Goal: Navigation & Orientation: Find specific page/section

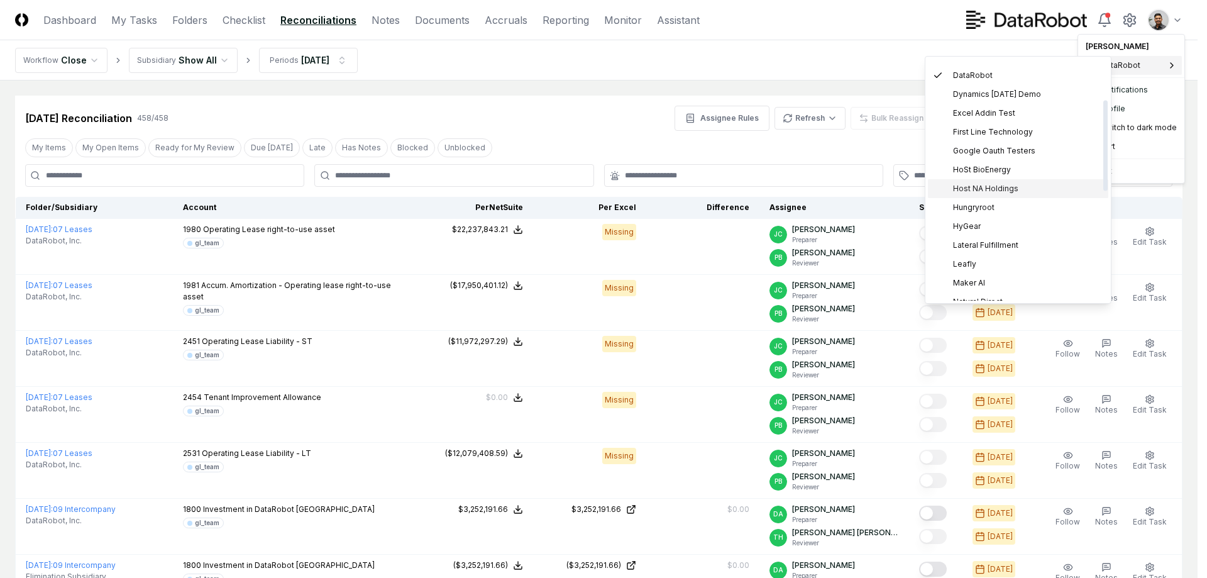
scroll to position [108, 0]
click at [997, 207] on div "Hungryroot" at bounding box center [1018, 205] width 180 height 19
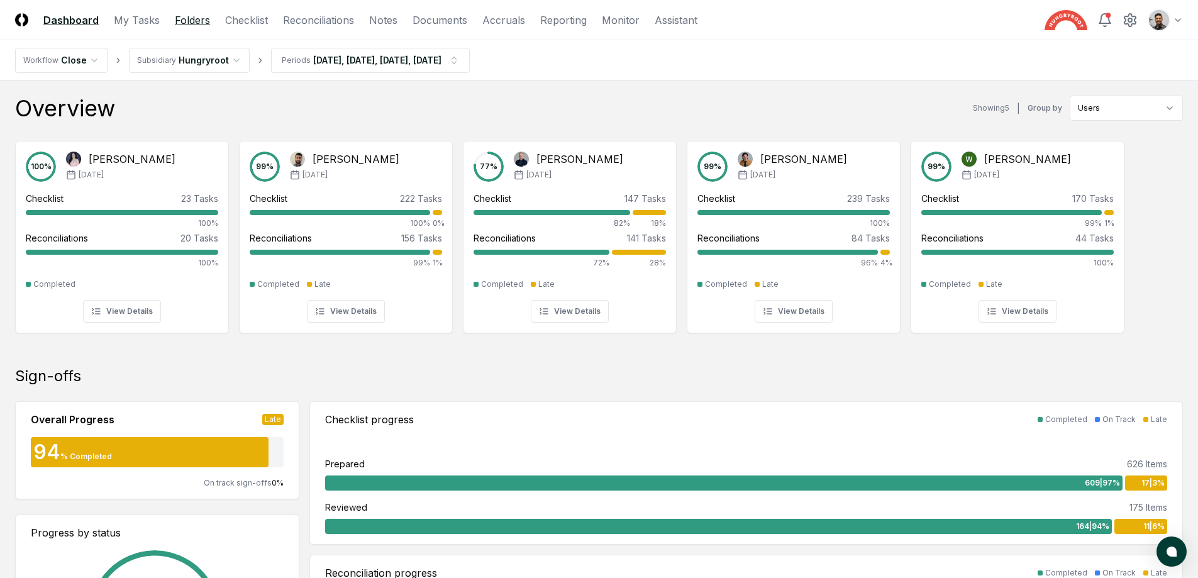
click at [185, 18] on link "Folders" at bounding box center [192, 20] width 35 height 15
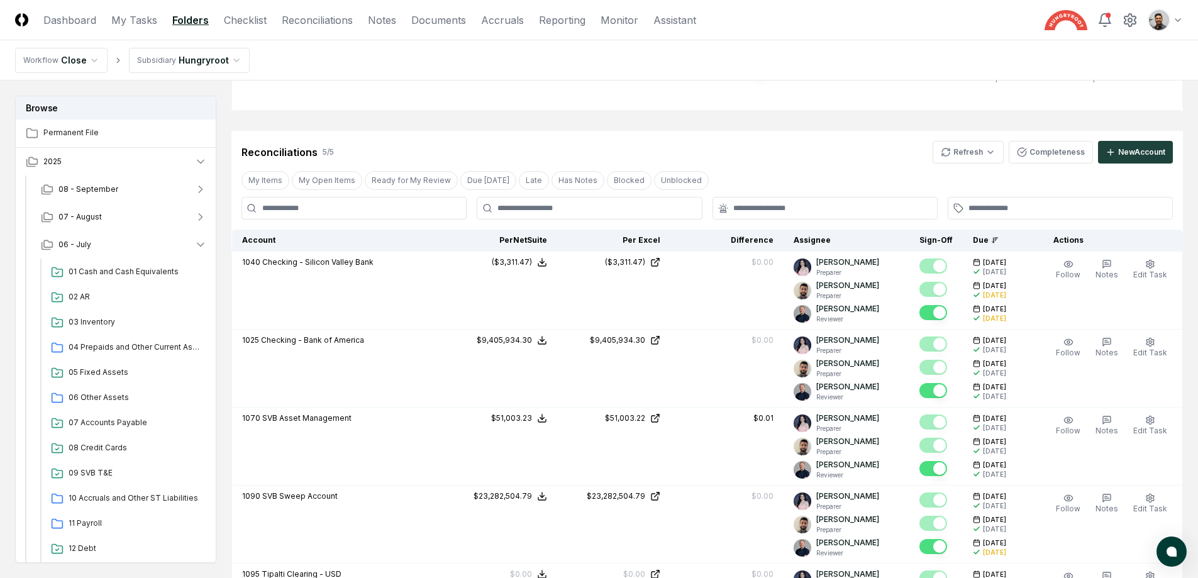
scroll to position [915, 0]
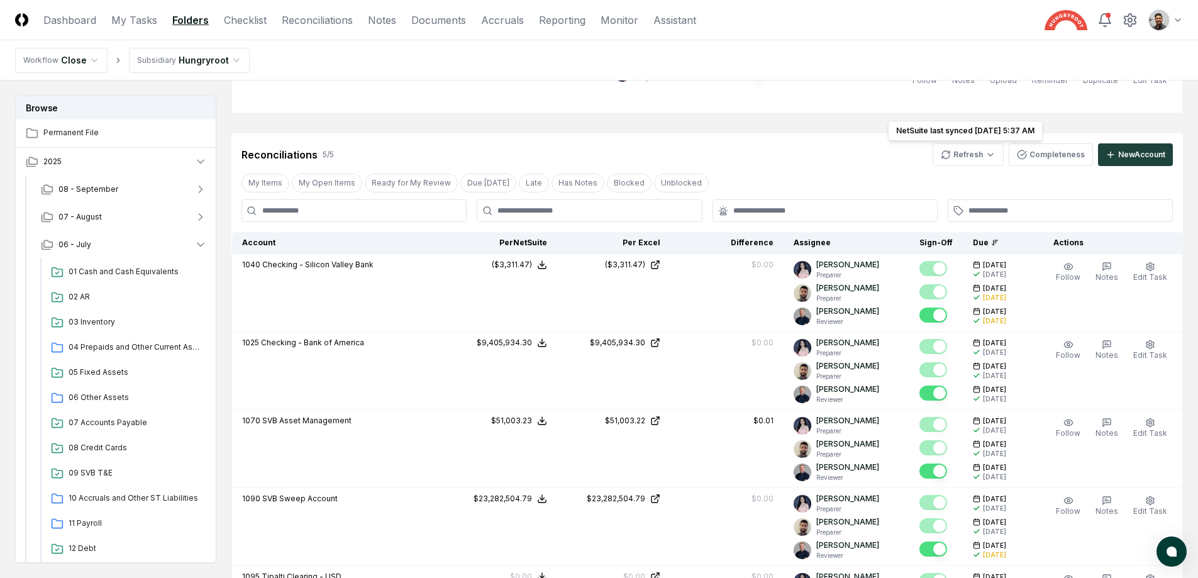
click at [980, 158] on html "CloseCore Dashboard My Tasks Folders Checklist Reconciliations Notes Documents …" at bounding box center [599, 52] width 1198 height 1934
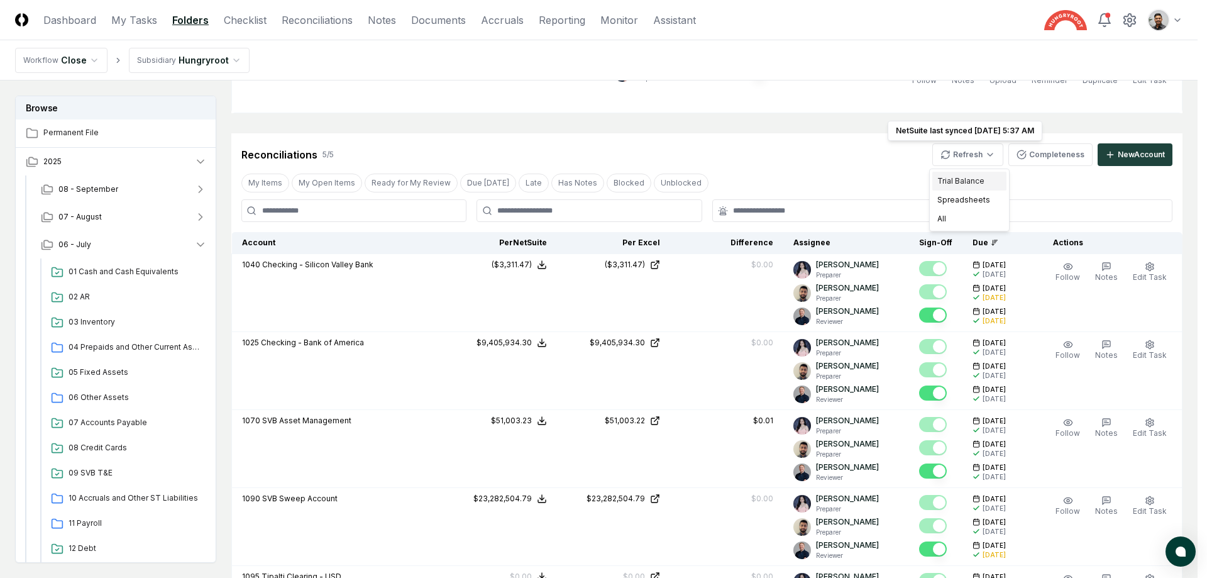
click at [976, 179] on div "Trial Balance" at bounding box center [969, 181] width 74 height 19
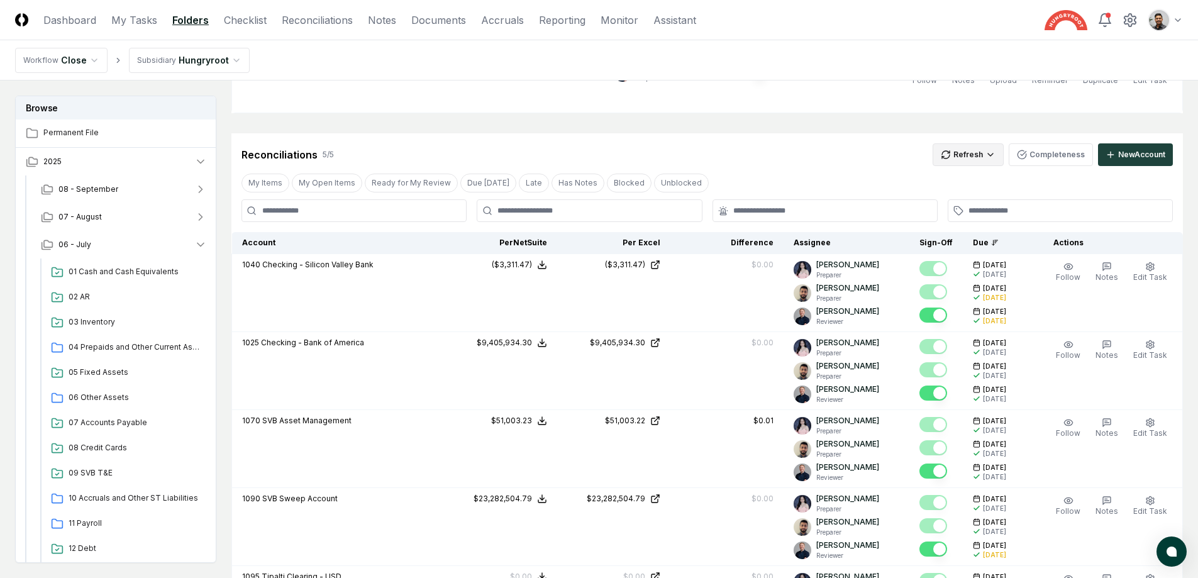
click at [980, 155] on html "CloseCore Dashboard My Tasks Folders Checklist Reconciliations Notes Documents …" at bounding box center [599, 52] width 1198 height 1934
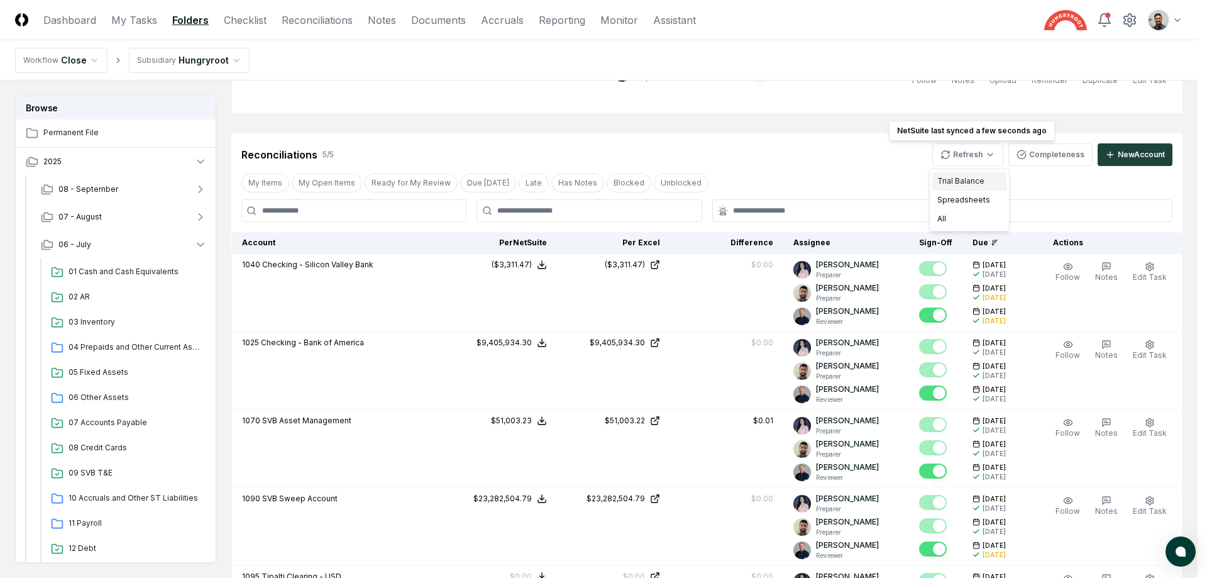
click at [969, 181] on div "Trial Balance" at bounding box center [969, 181] width 74 height 19
